Goal: Task Accomplishment & Management: Manage account settings

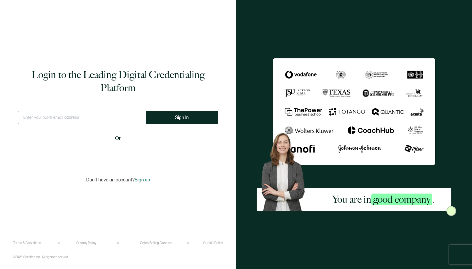
type input "[EMAIL_ADDRESS][DOMAIN_NAME]"
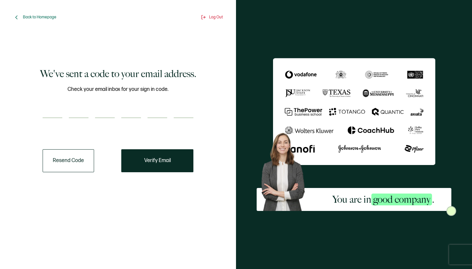
click at [55, 113] on input "number" at bounding box center [53, 111] width 20 height 13
type input "5"
type input "9"
type input "6"
type input "4"
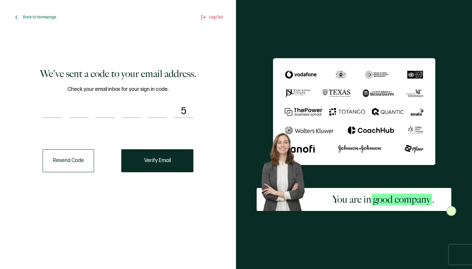
type input "7"
type input "5"
